Goal: Task Accomplishment & Management: Use online tool/utility

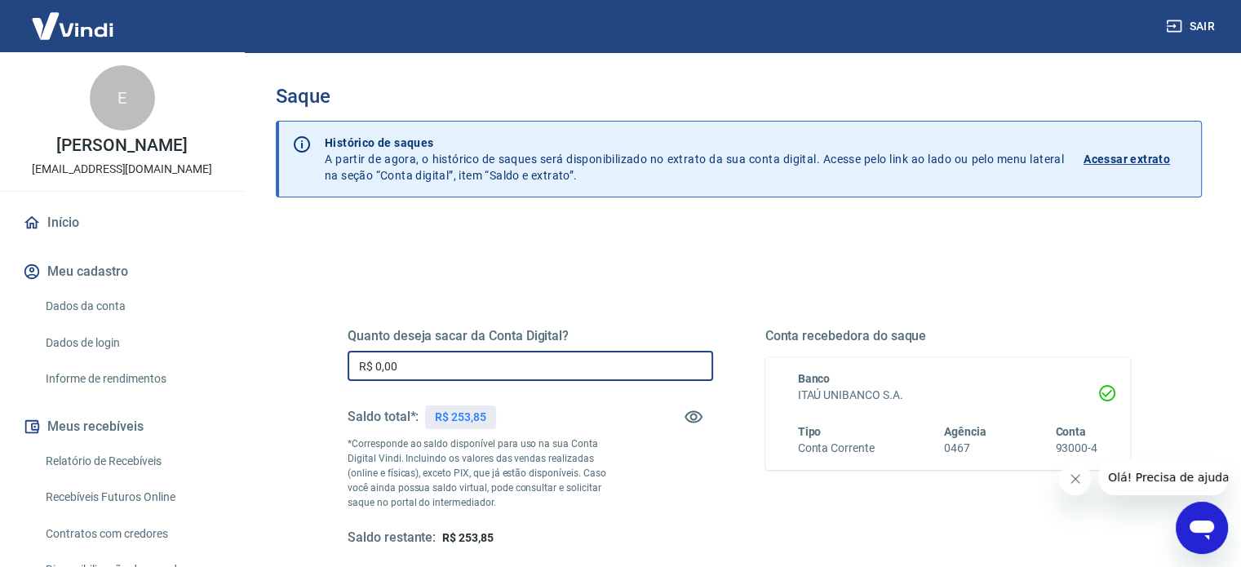
click at [489, 368] on input "R$ 0,00" at bounding box center [530, 366] width 365 height 30
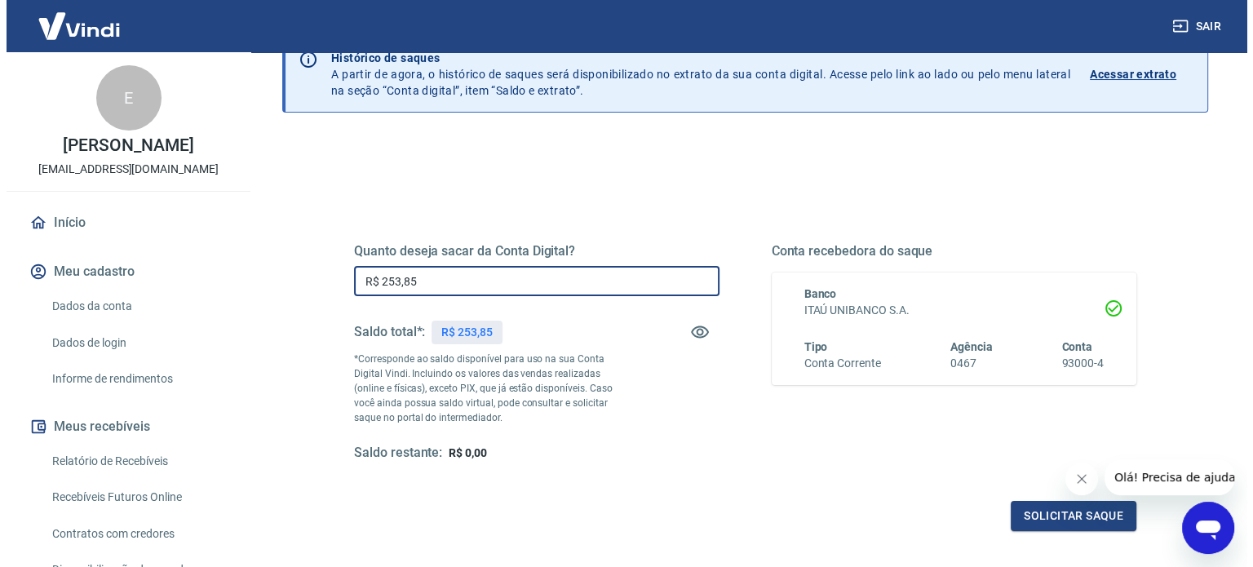
scroll to position [238, 0]
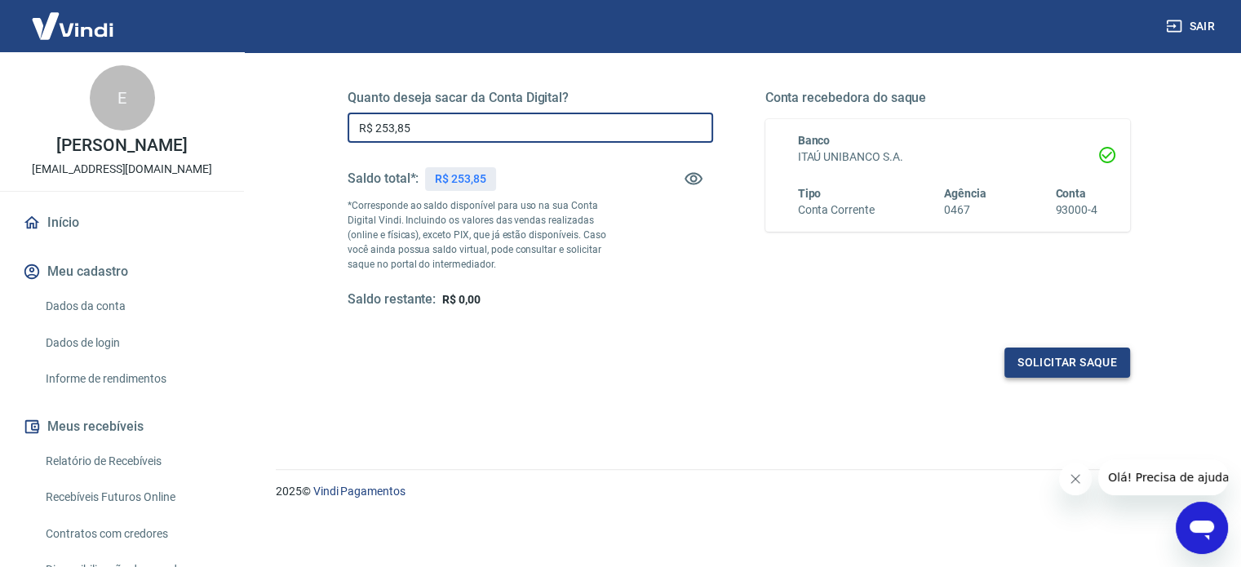
type input "R$ 253,85"
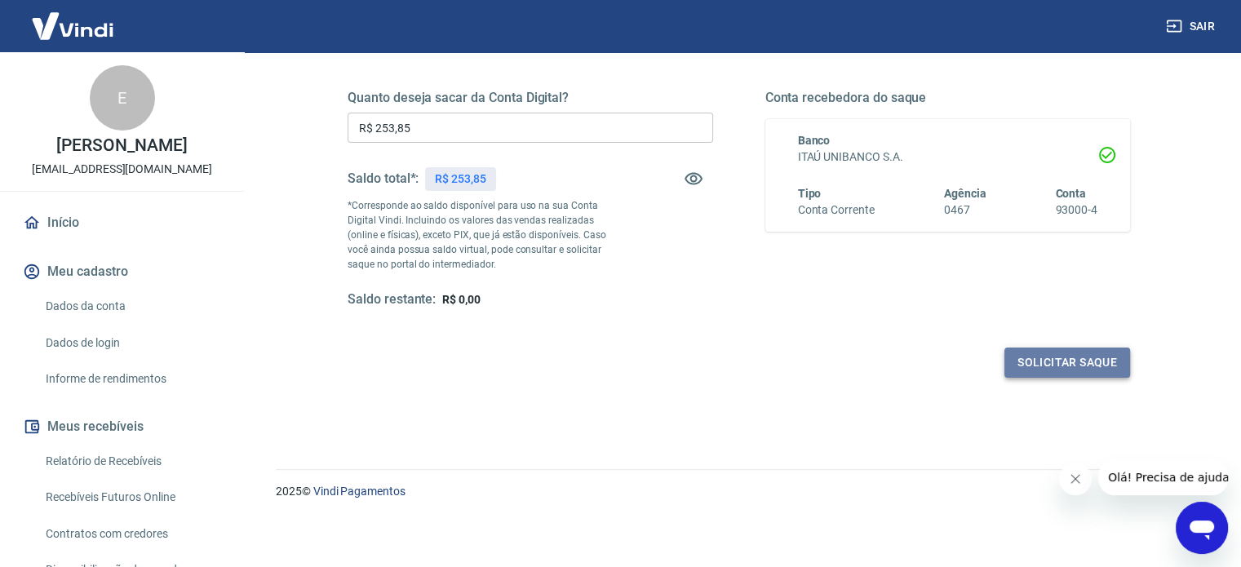
click at [1044, 364] on button "Solicitar saque" at bounding box center [1067, 363] width 126 height 30
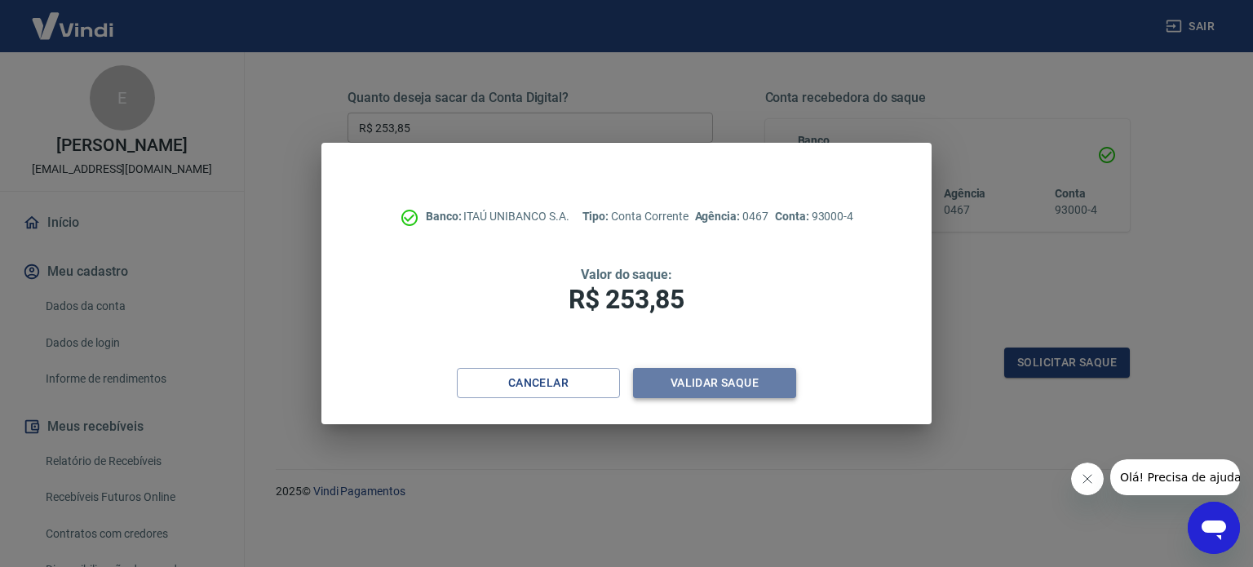
click at [764, 379] on button "Validar saque" at bounding box center [714, 383] width 163 height 30
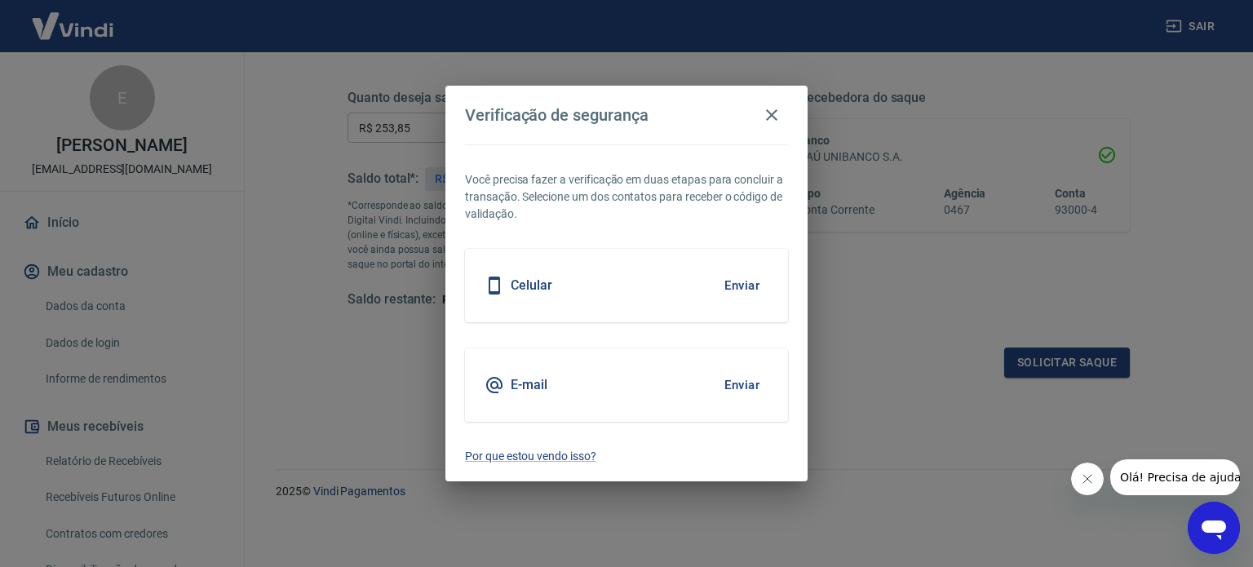
click at [741, 286] on button "Enviar" at bounding box center [741, 285] width 53 height 34
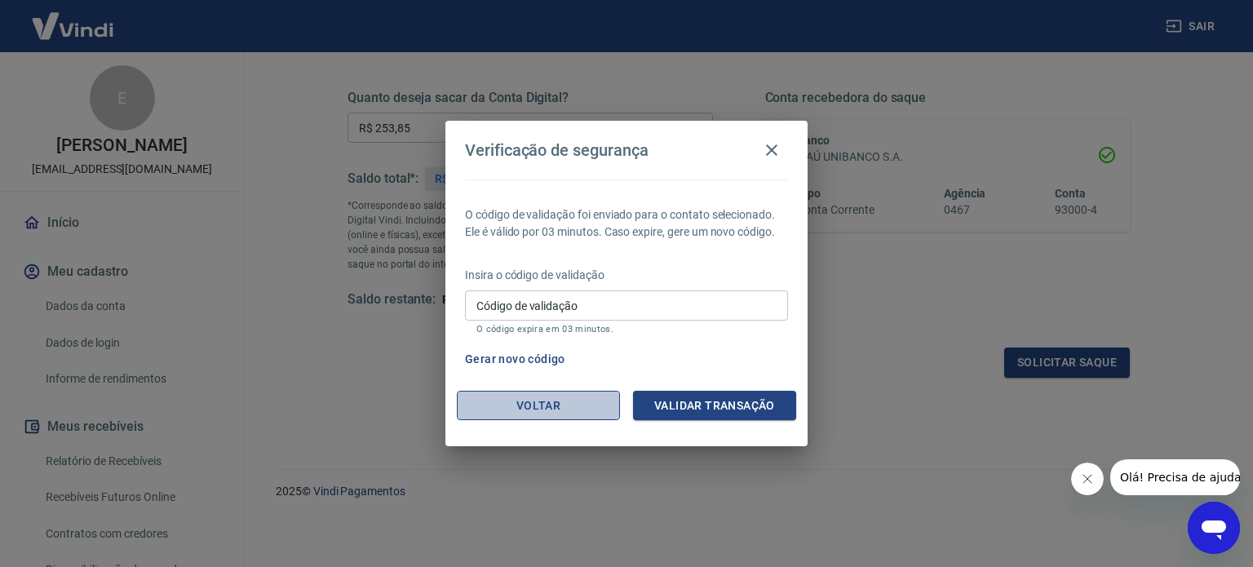
click at [573, 399] on button "Voltar" at bounding box center [538, 406] width 163 height 30
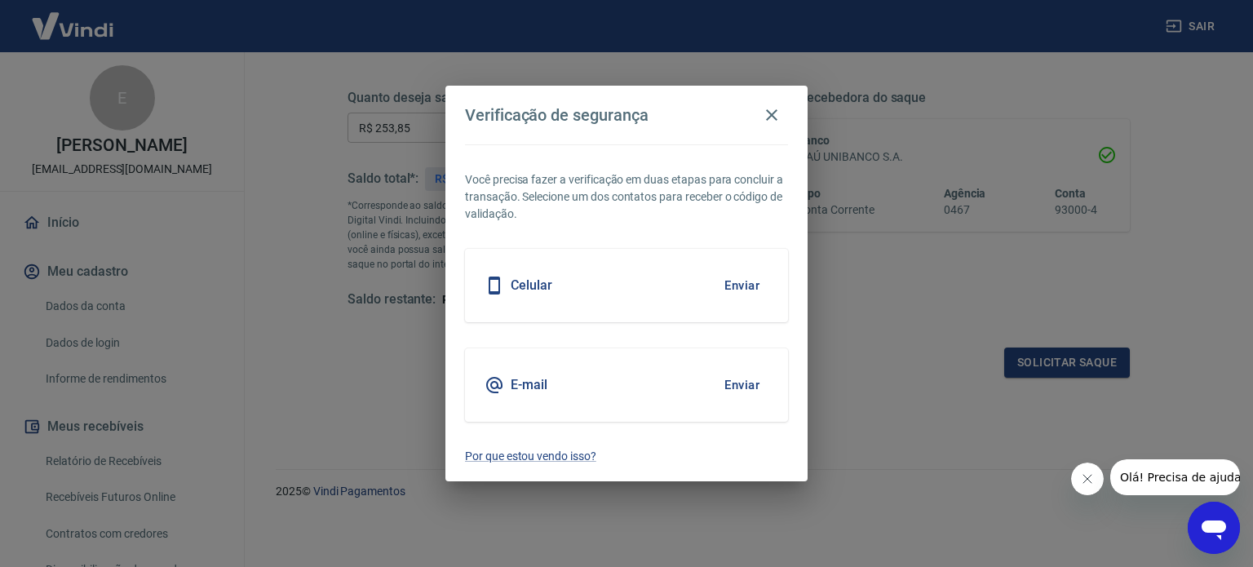
click at [729, 285] on button "Enviar" at bounding box center [741, 285] width 53 height 34
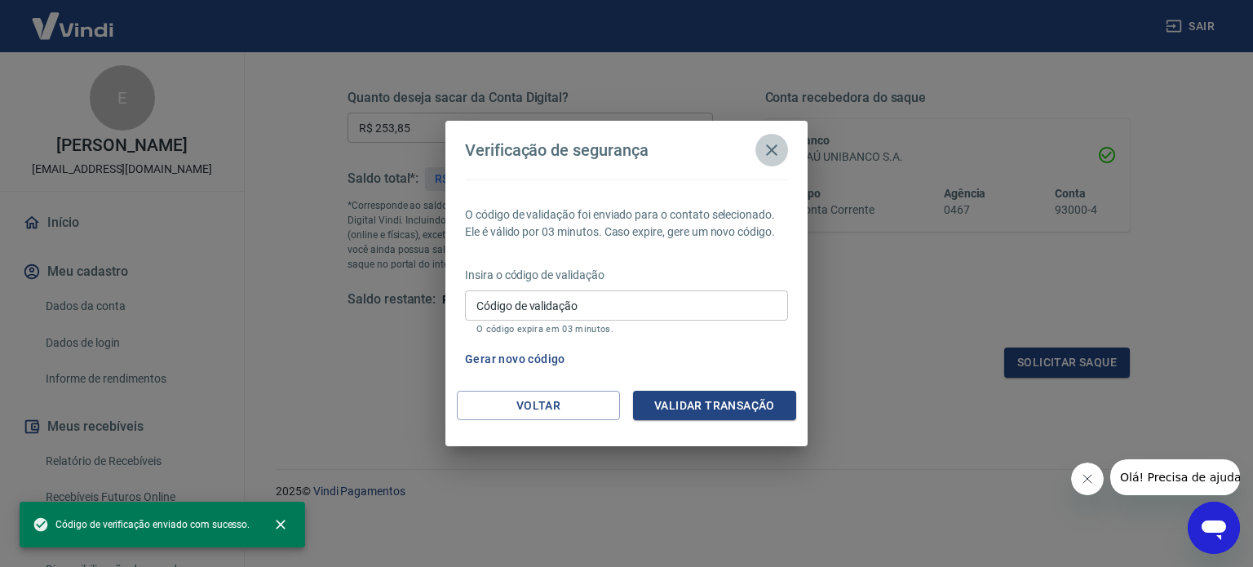
click at [773, 145] on icon "button" at bounding box center [772, 150] width 20 height 20
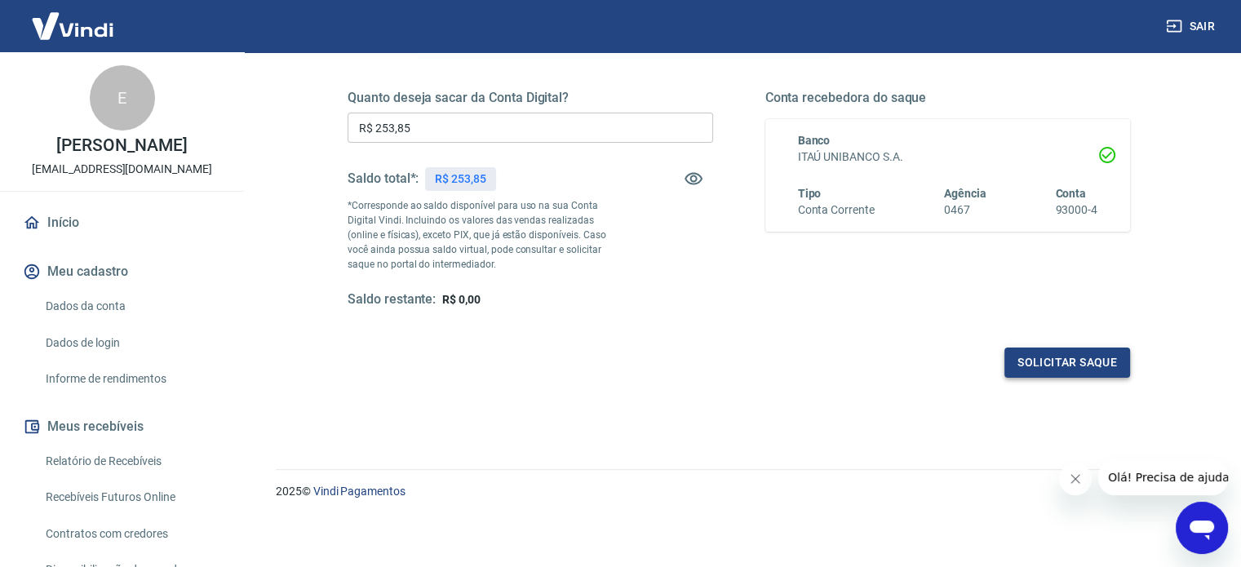
click at [1067, 359] on button "Solicitar saque" at bounding box center [1067, 363] width 126 height 30
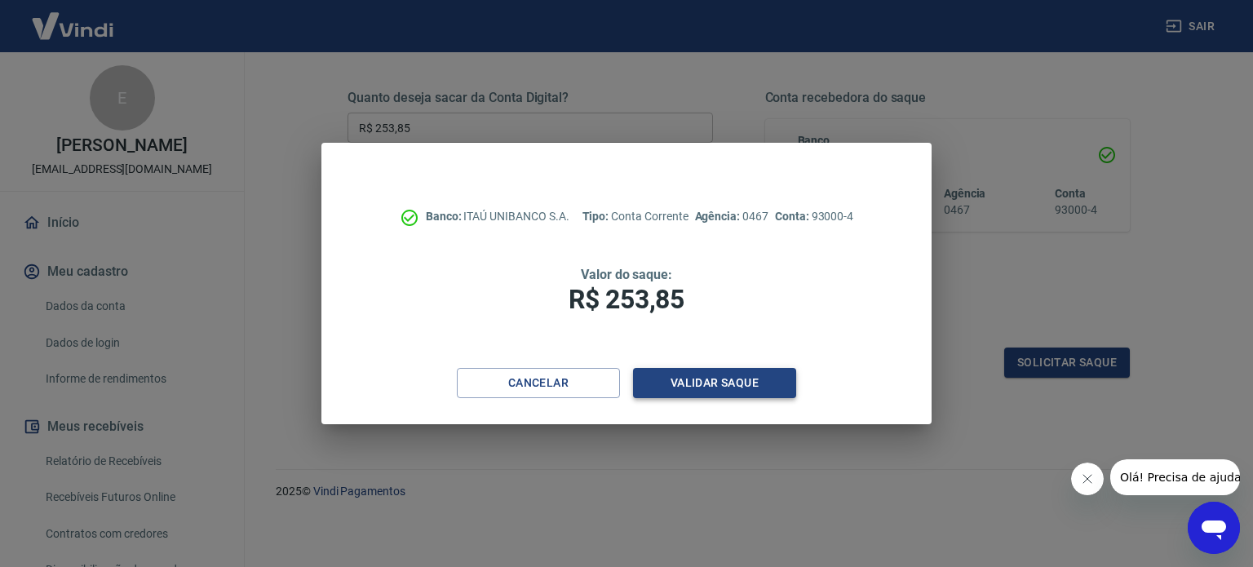
click at [705, 378] on button "Validar saque" at bounding box center [714, 383] width 163 height 30
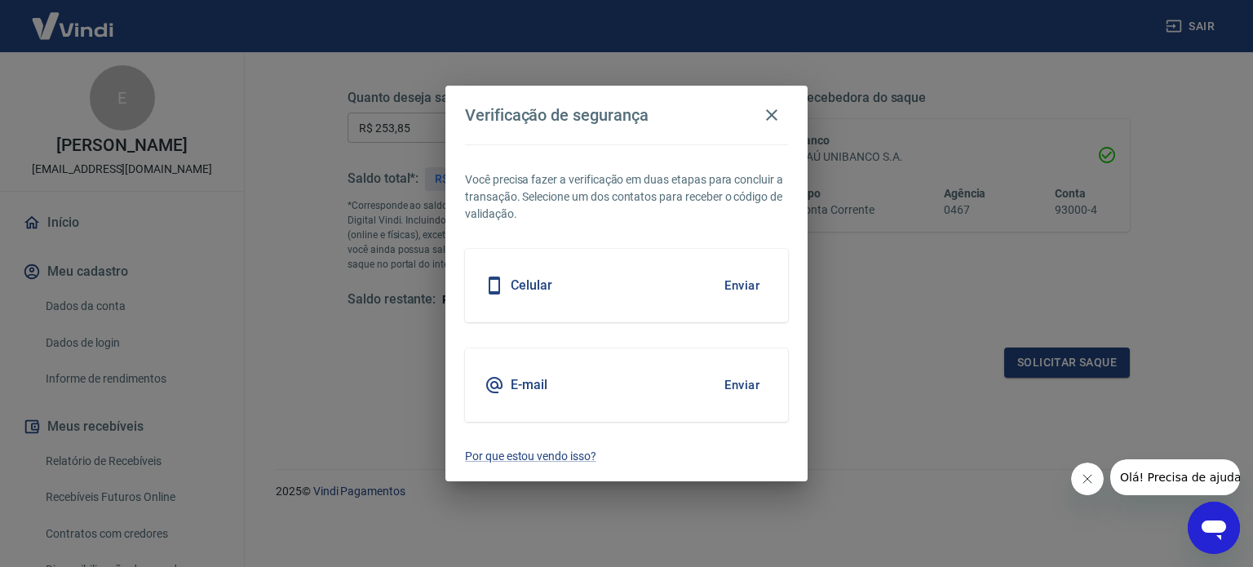
click at [754, 280] on button "Enviar" at bounding box center [741, 285] width 53 height 34
